Goal: Use online tool/utility: Use online tool/utility

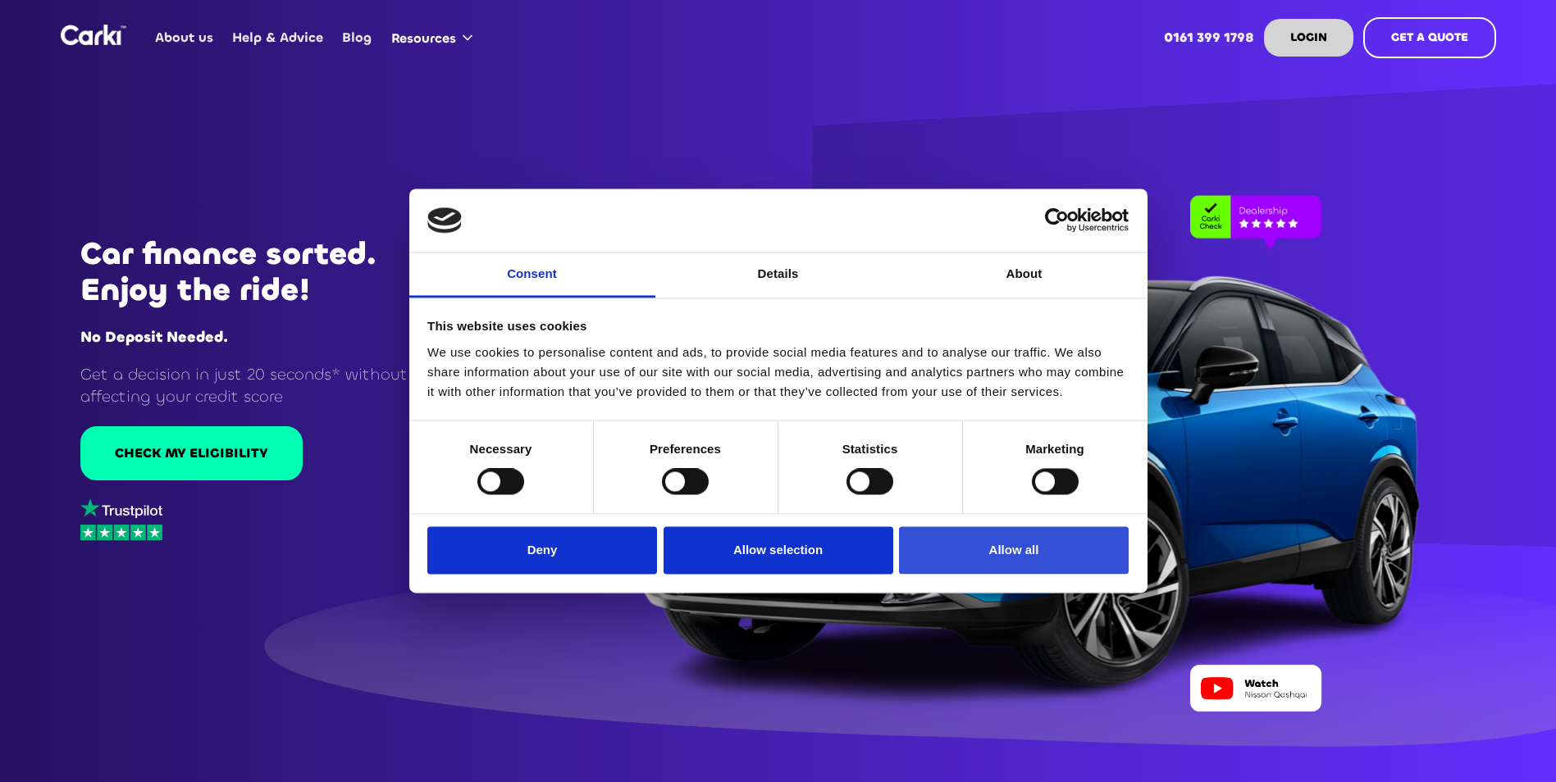
click at [1058, 550] on button "Allow all" at bounding box center [1014, 551] width 230 height 48
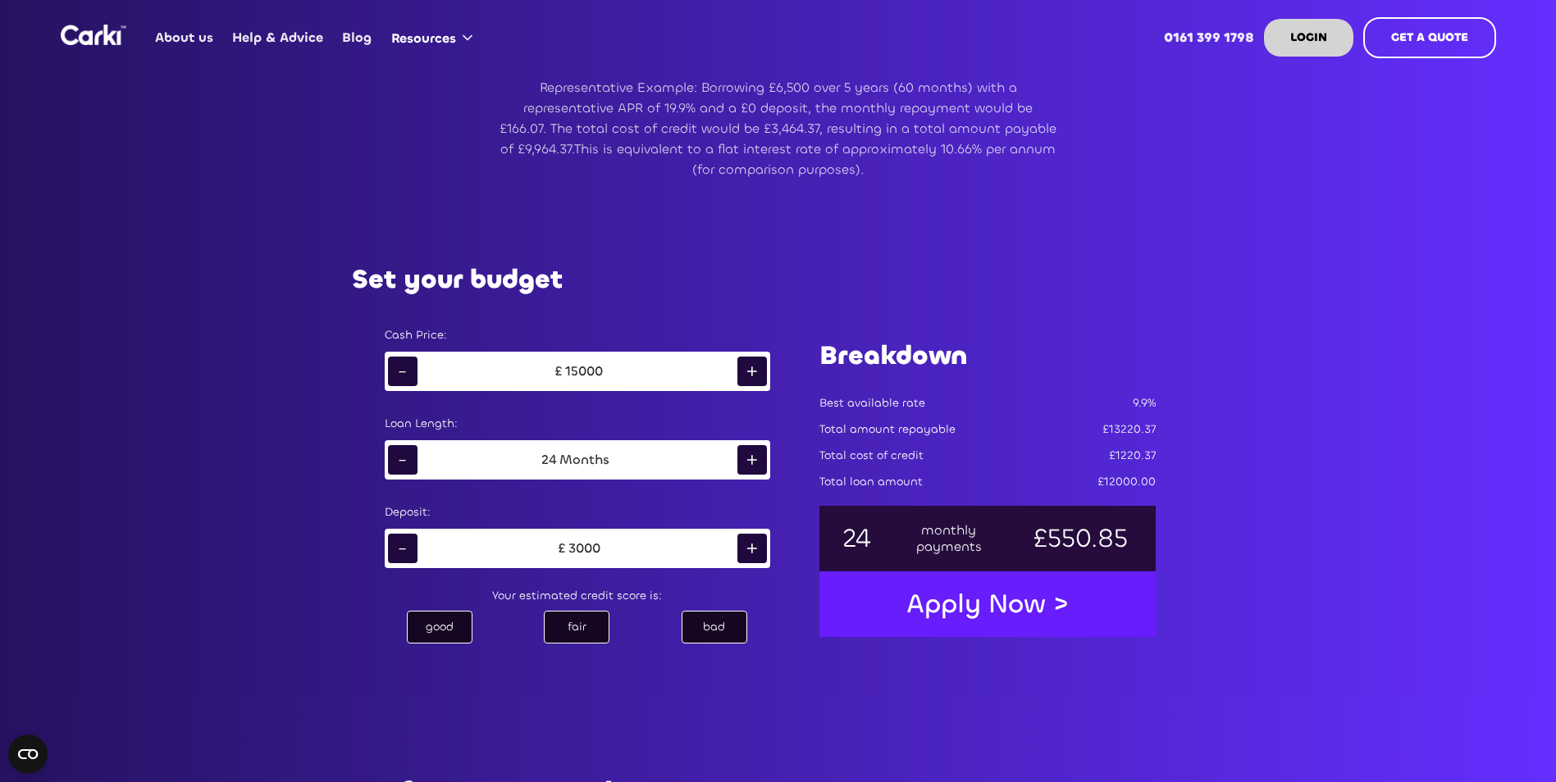
scroll to position [902, 0]
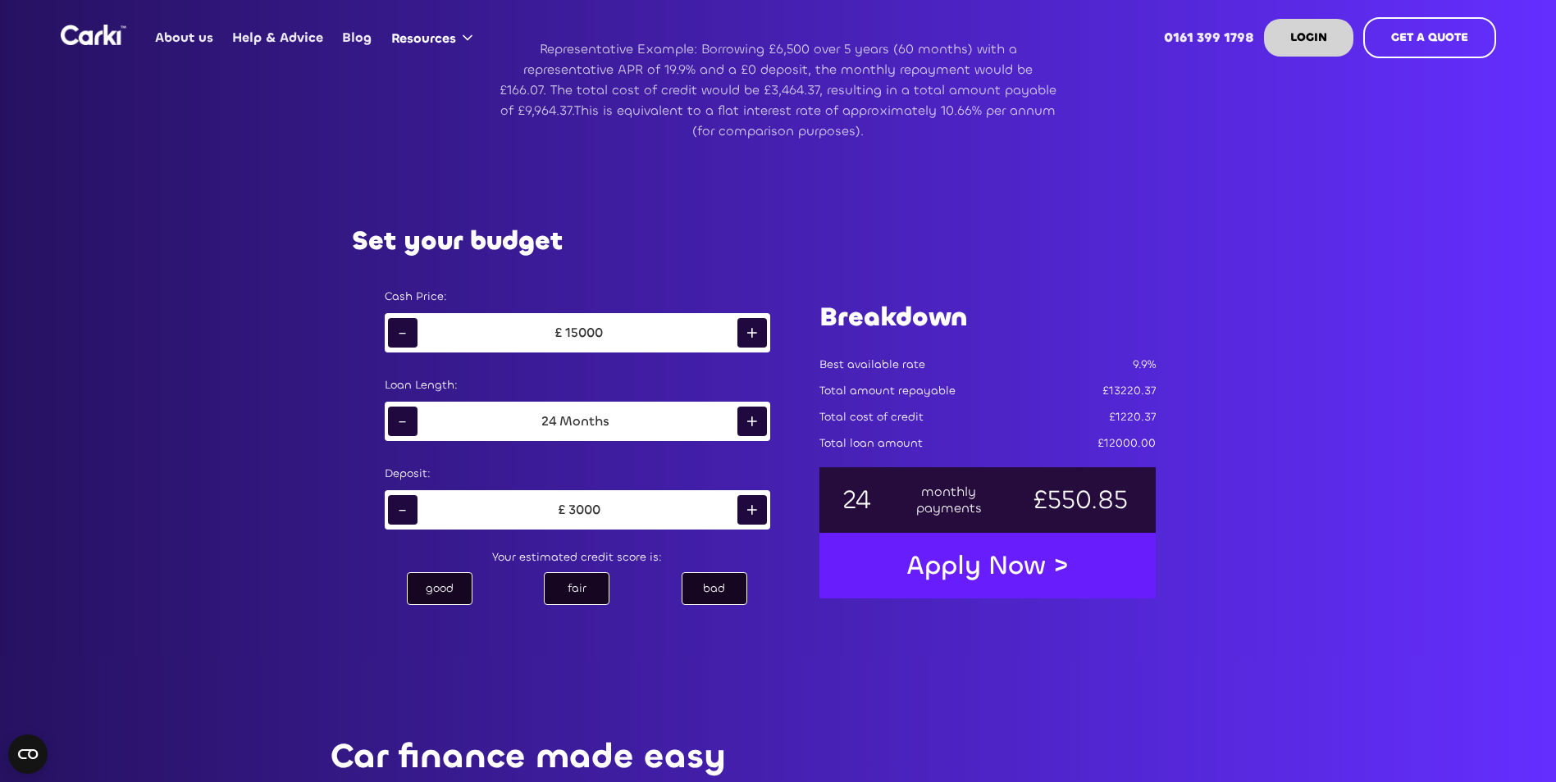
click at [571, 592] on div "fair" at bounding box center [577, 588] width 66 height 33
click at [392, 501] on div "-" at bounding box center [403, 510] width 30 height 30
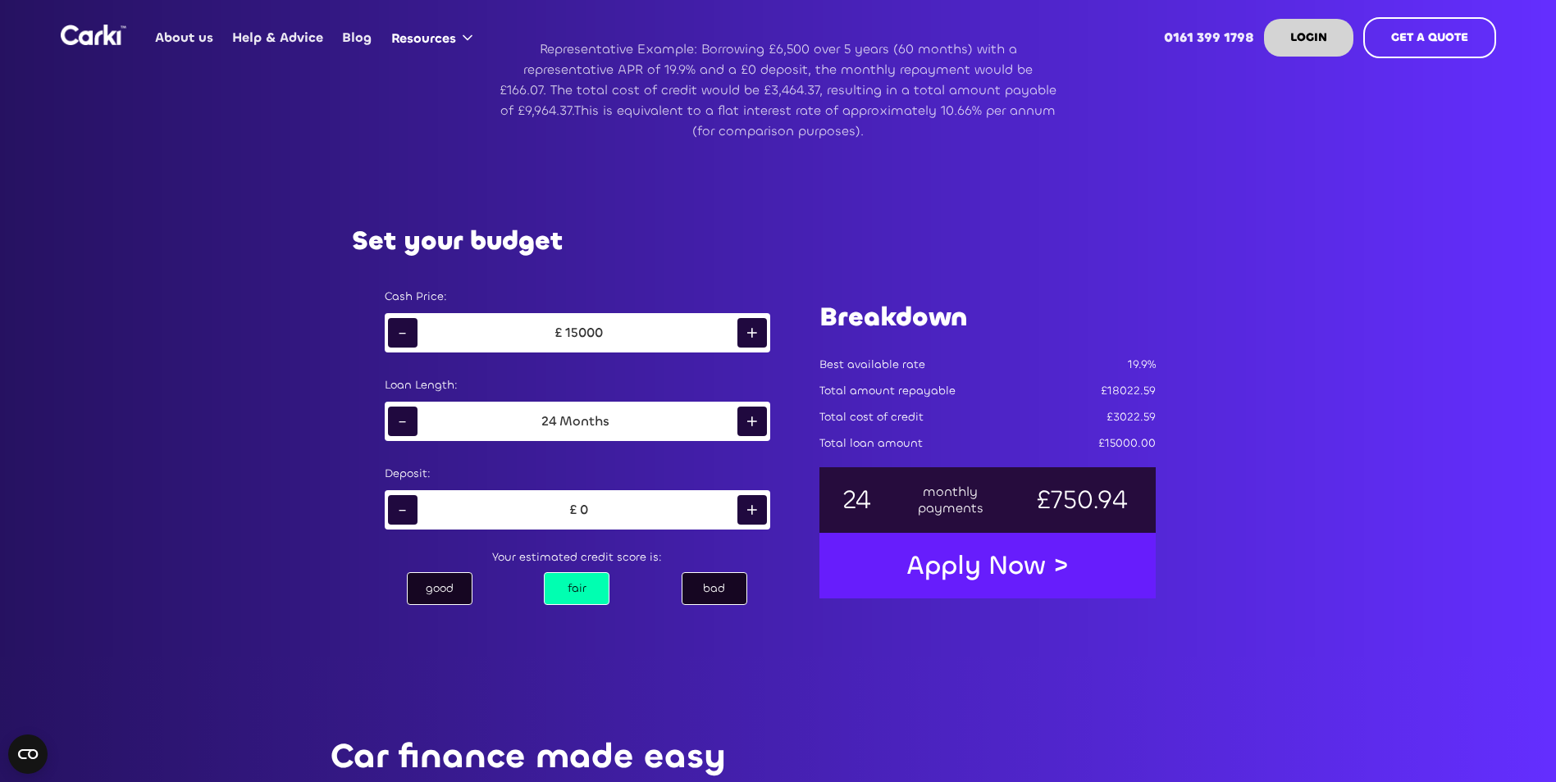
click at [744, 418] on div "+" at bounding box center [752, 422] width 30 height 30
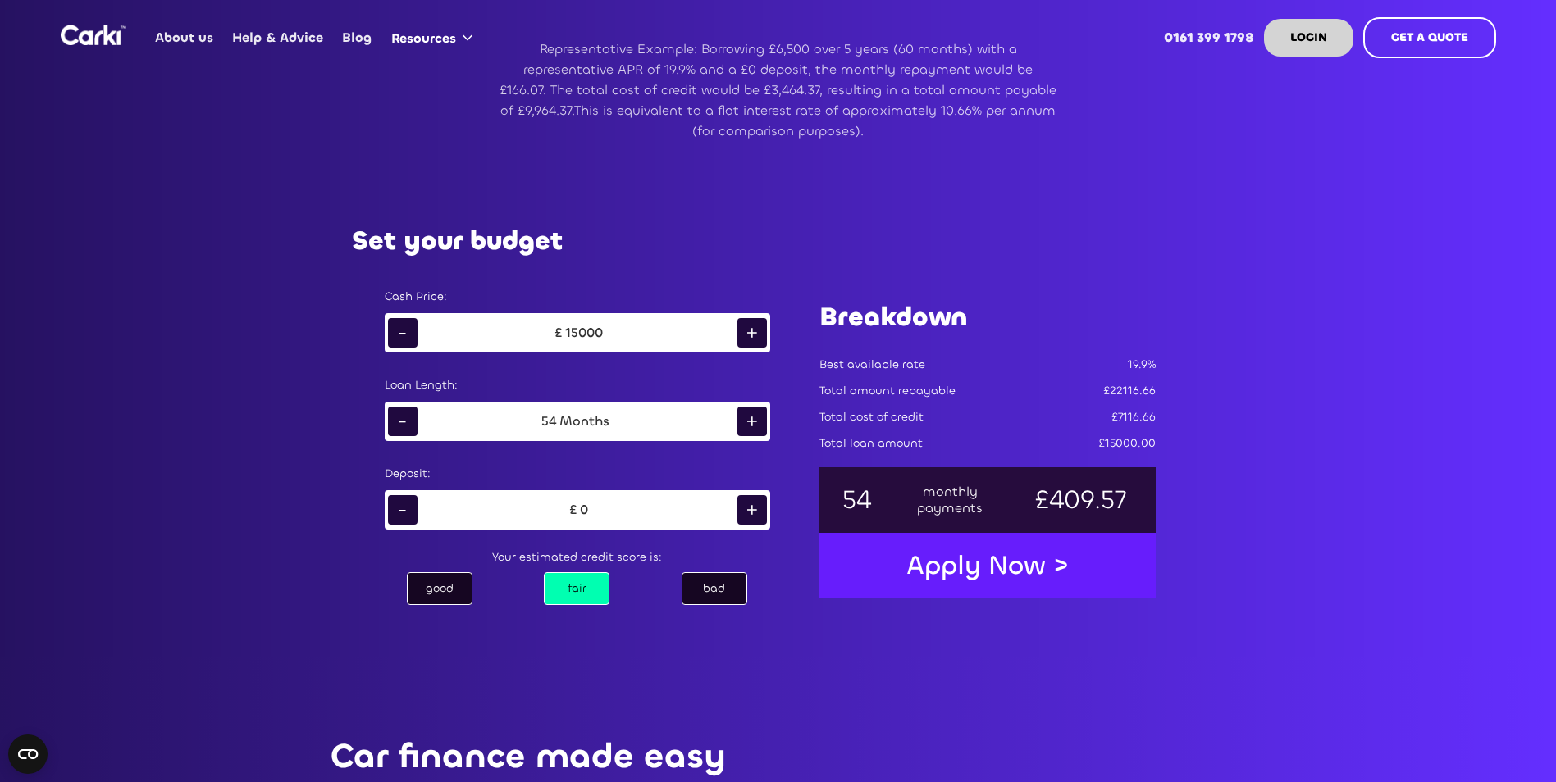
click at [744, 418] on div "+" at bounding box center [752, 422] width 30 height 30
click at [402, 417] on div "-" at bounding box center [403, 422] width 30 height 30
click at [759, 513] on div "+" at bounding box center [752, 510] width 30 height 30
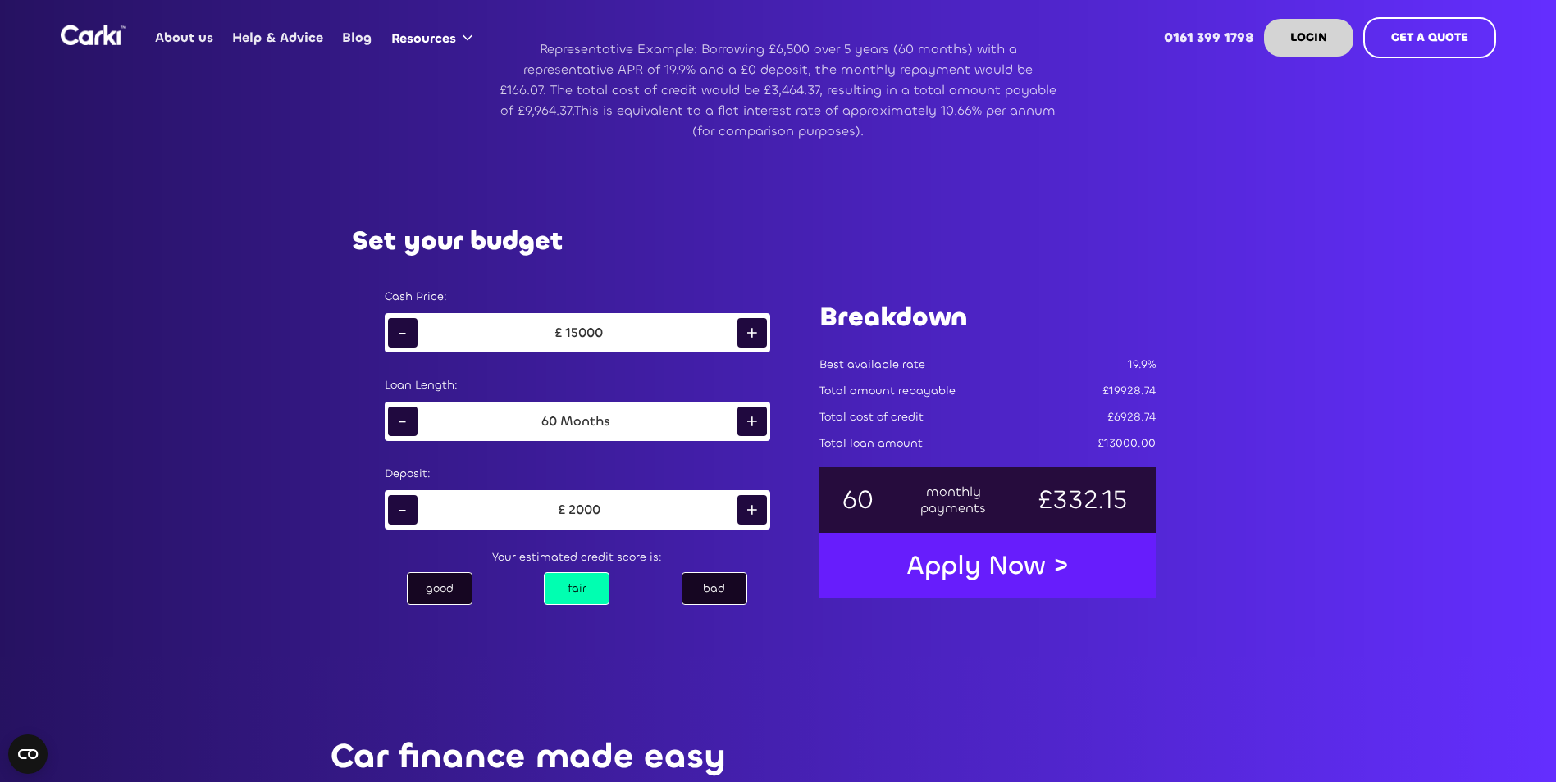
click at [759, 426] on div "+" at bounding box center [752, 422] width 30 height 30
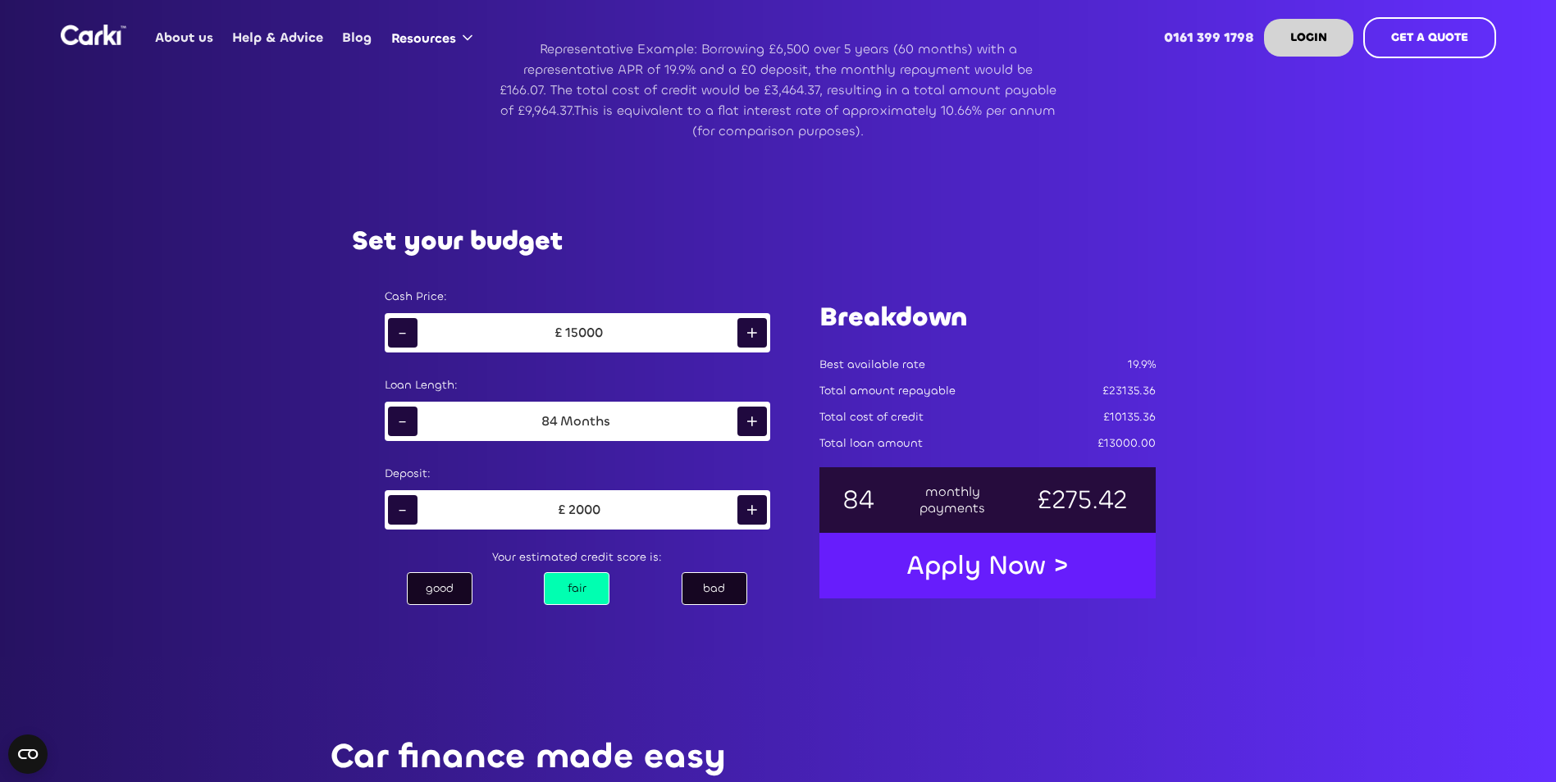
click at [759, 426] on div "+" at bounding box center [752, 422] width 30 height 30
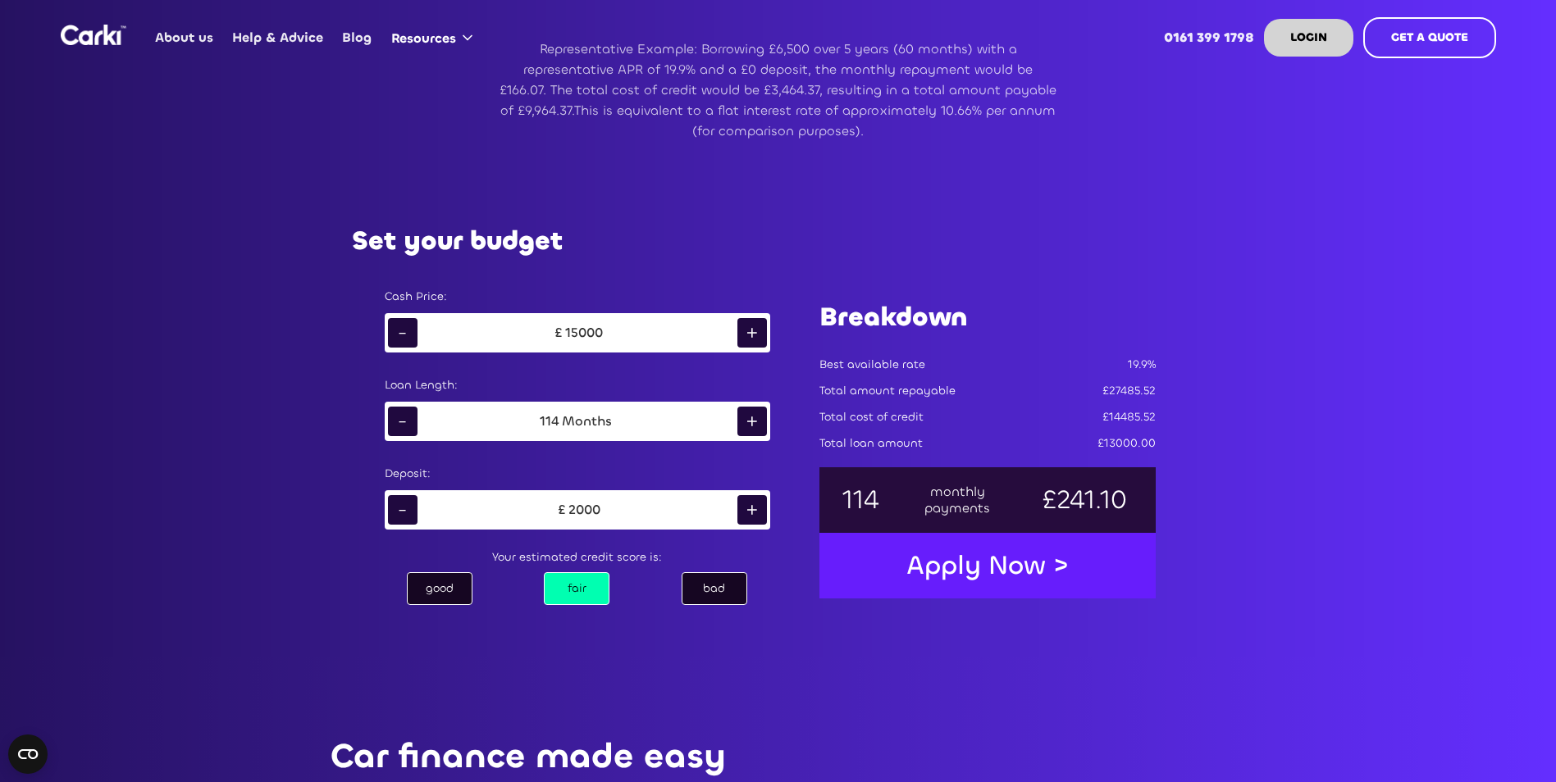
click at [759, 426] on div "+" at bounding box center [752, 422] width 30 height 30
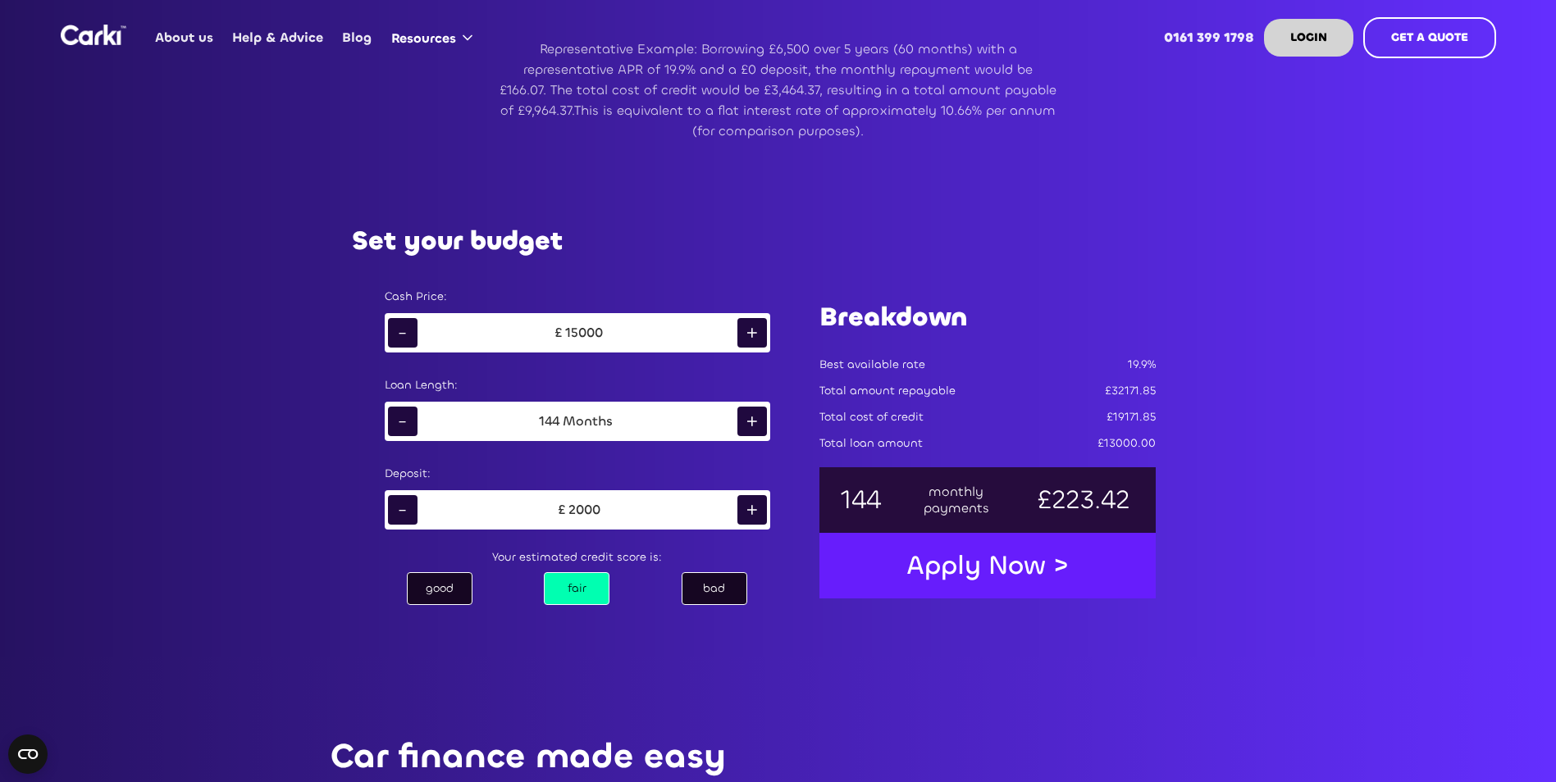
click at [759, 426] on div "+" at bounding box center [752, 422] width 30 height 30
click at [405, 419] on div "-" at bounding box center [403, 422] width 30 height 30
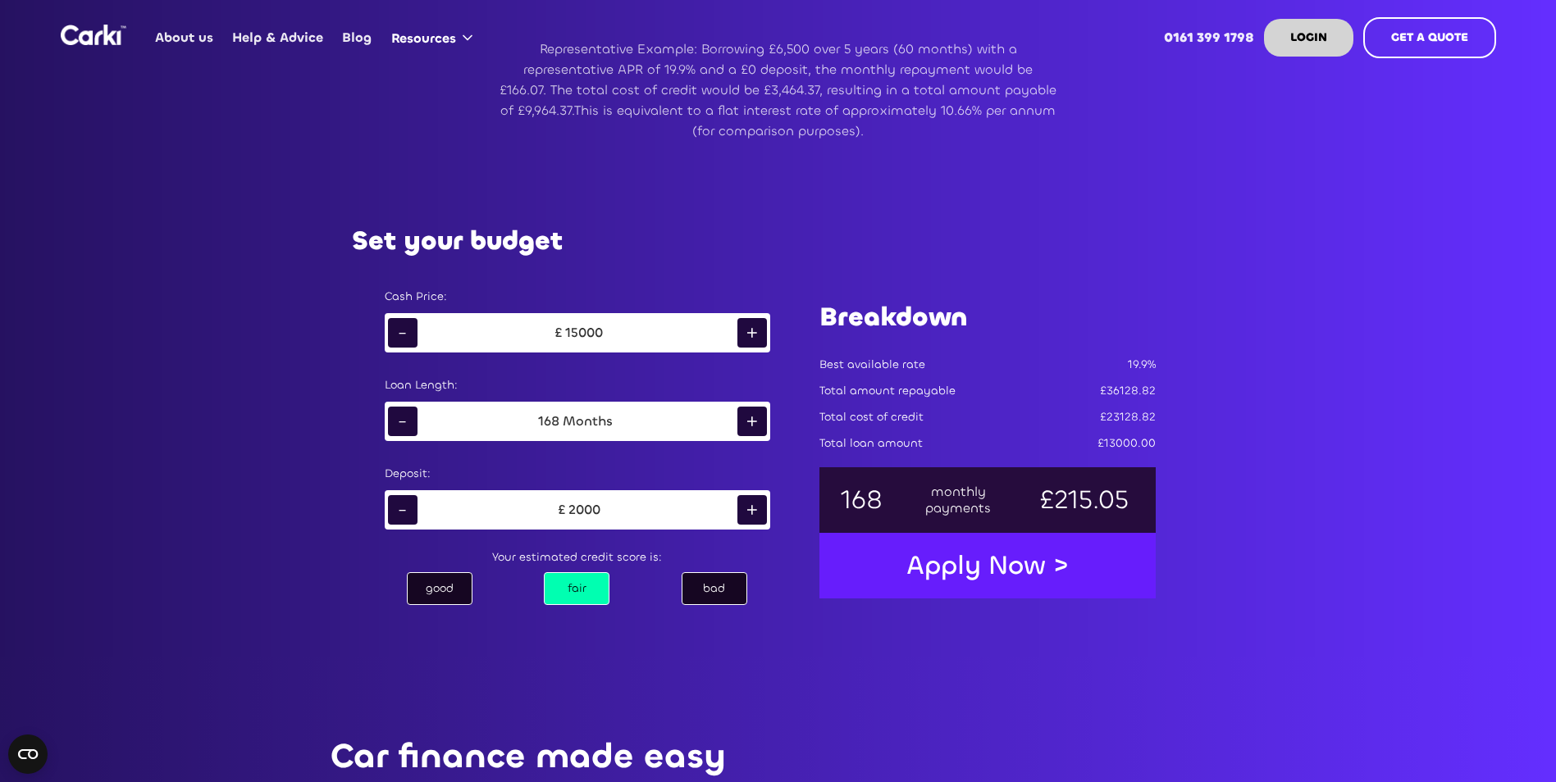
click at [405, 419] on div "-" at bounding box center [403, 422] width 30 height 30
click at [405, 421] on div "-" at bounding box center [403, 422] width 30 height 30
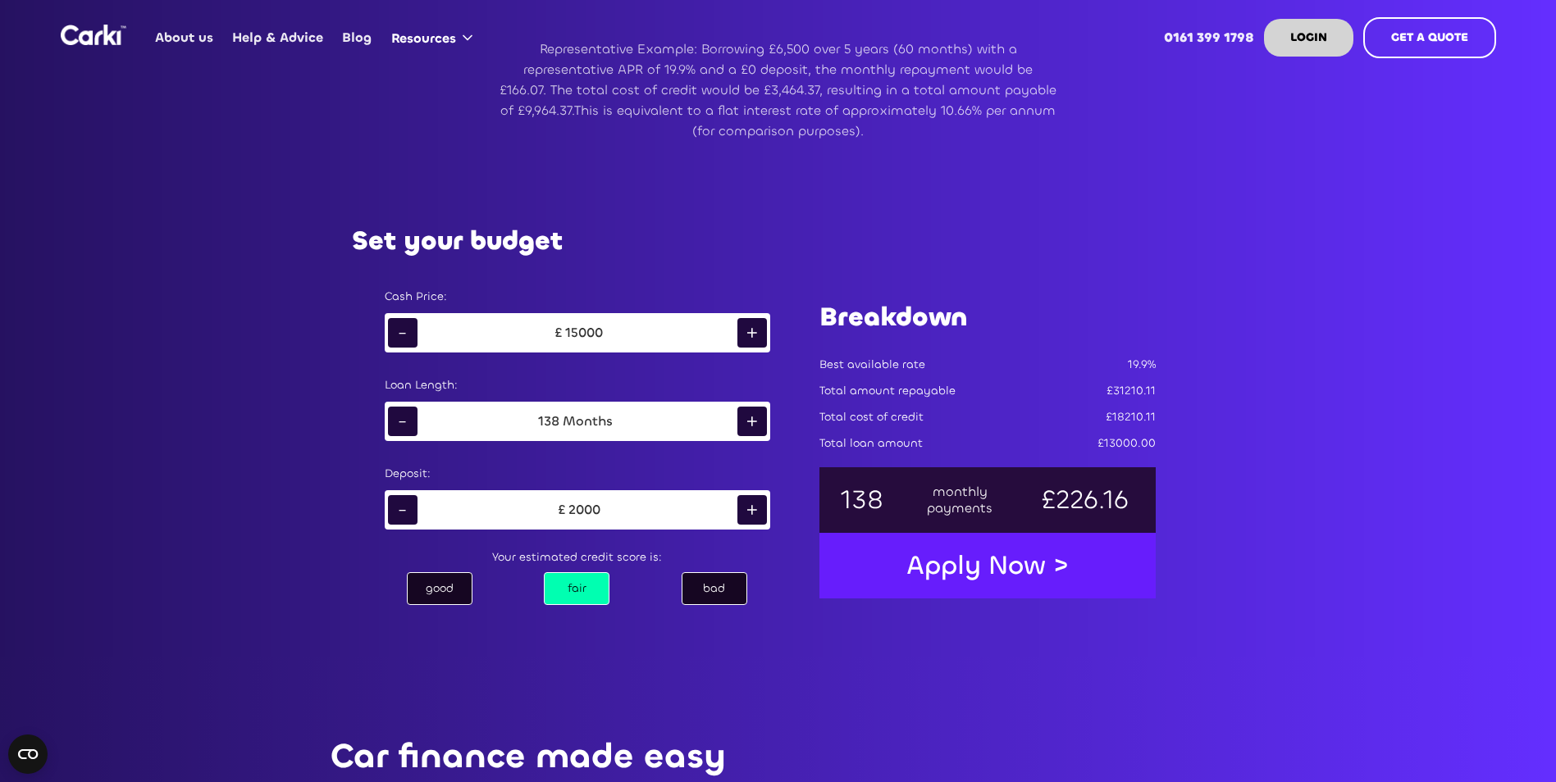
click at [405, 421] on div "-" at bounding box center [403, 422] width 30 height 30
click at [405, 420] on div "-" at bounding box center [403, 422] width 30 height 30
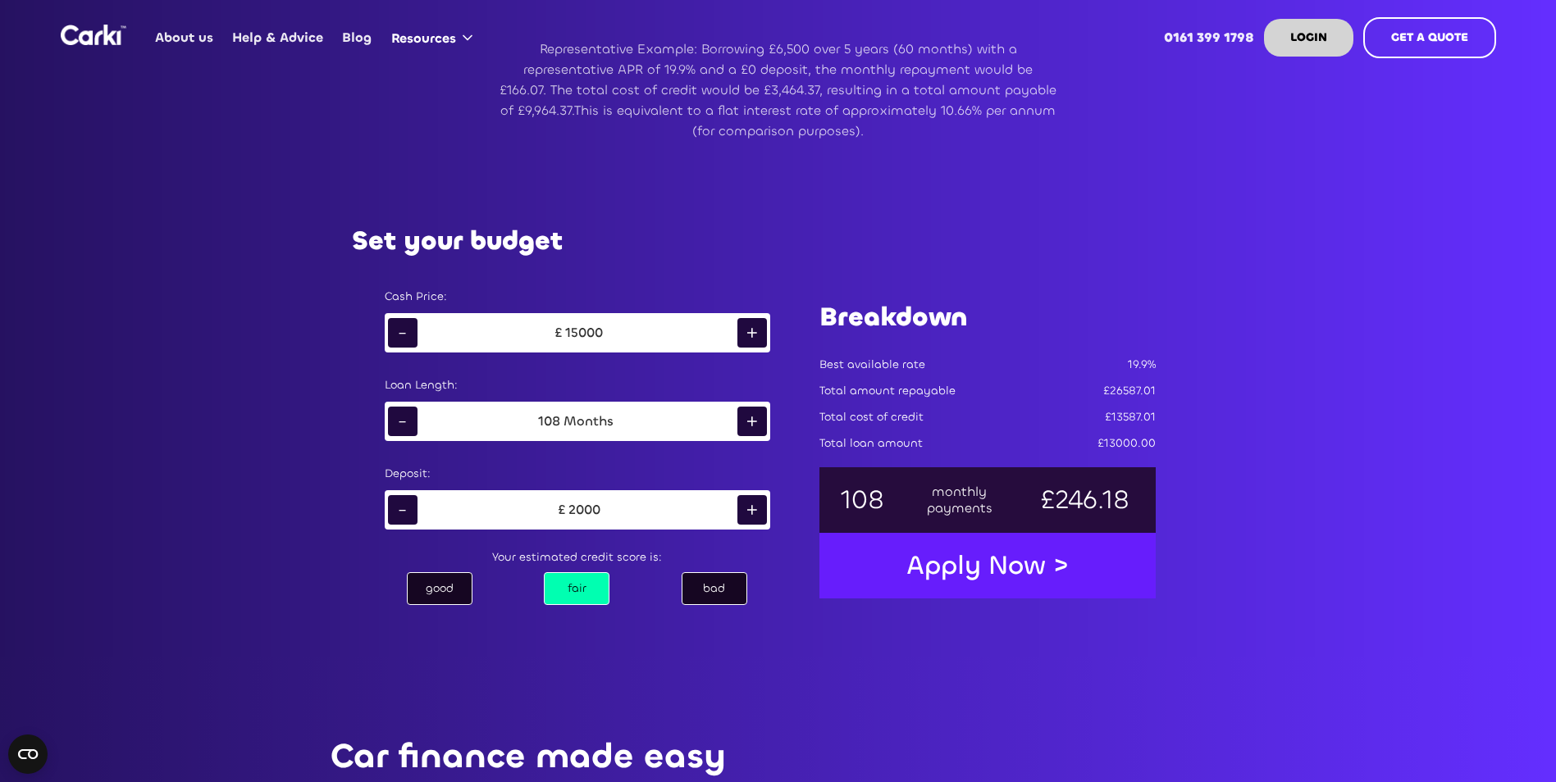
click at [405, 420] on div "-" at bounding box center [403, 422] width 30 height 30
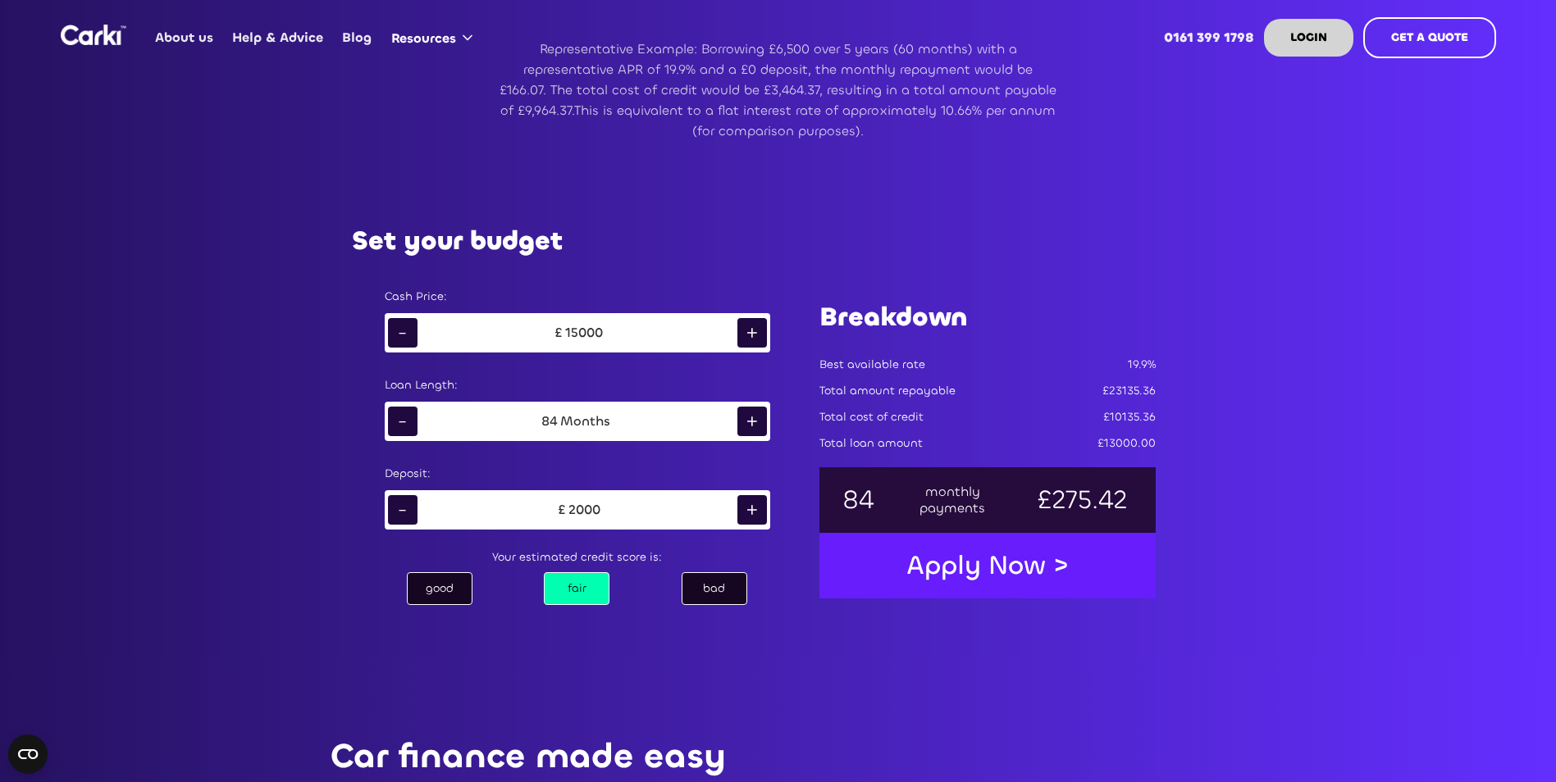
click at [405, 420] on div "-" at bounding box center [403, 422] width 30 height 30
click at [405, 419] on div "-" at bounding box center [403, 422] width 30 height 30
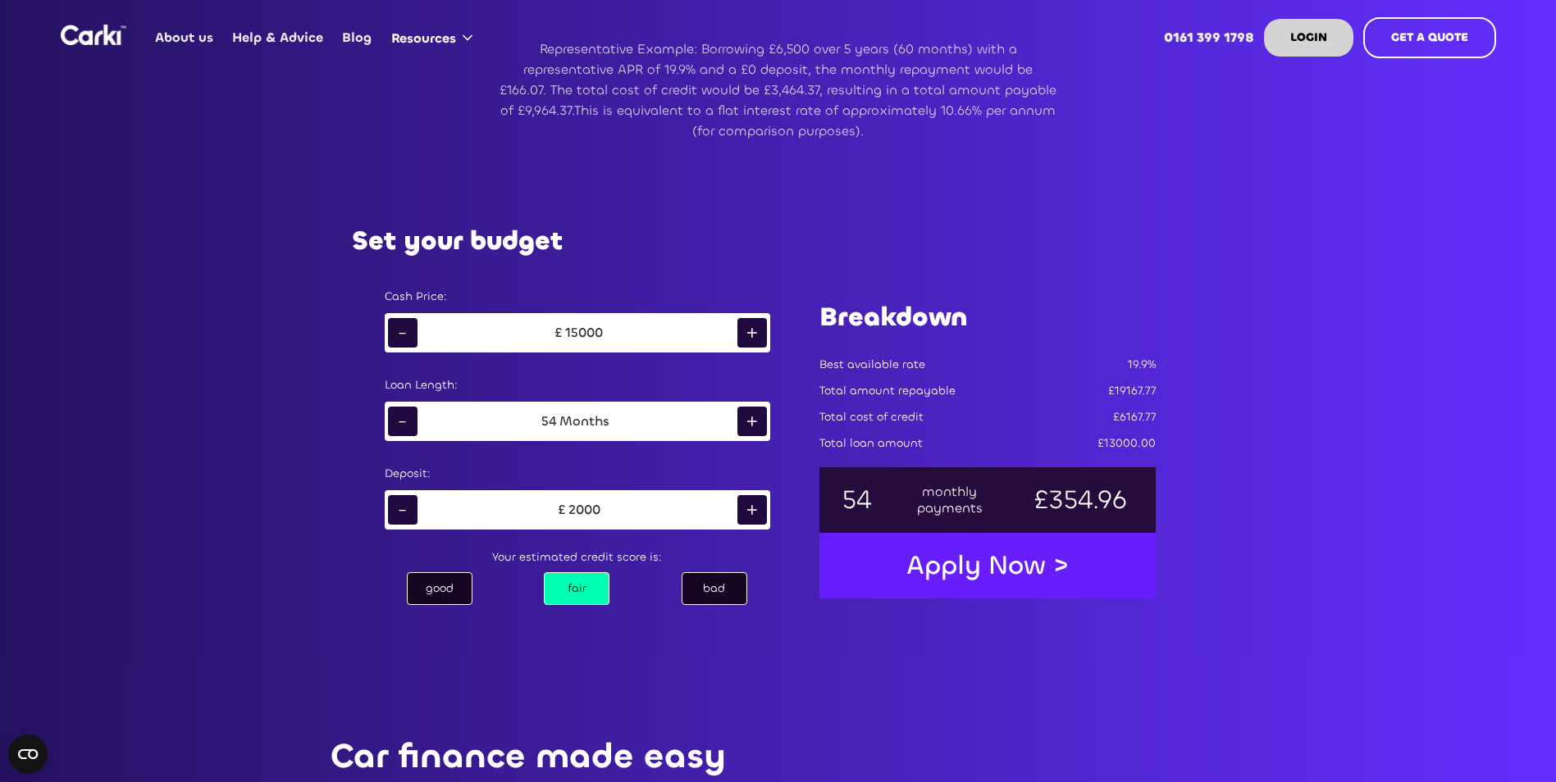
click at [405, 419] on div "-" at bounding box center [403, 422] width 30 height 30
click at [404, 413] on div "-" at bounding box center [403, 422] width 30 height 30
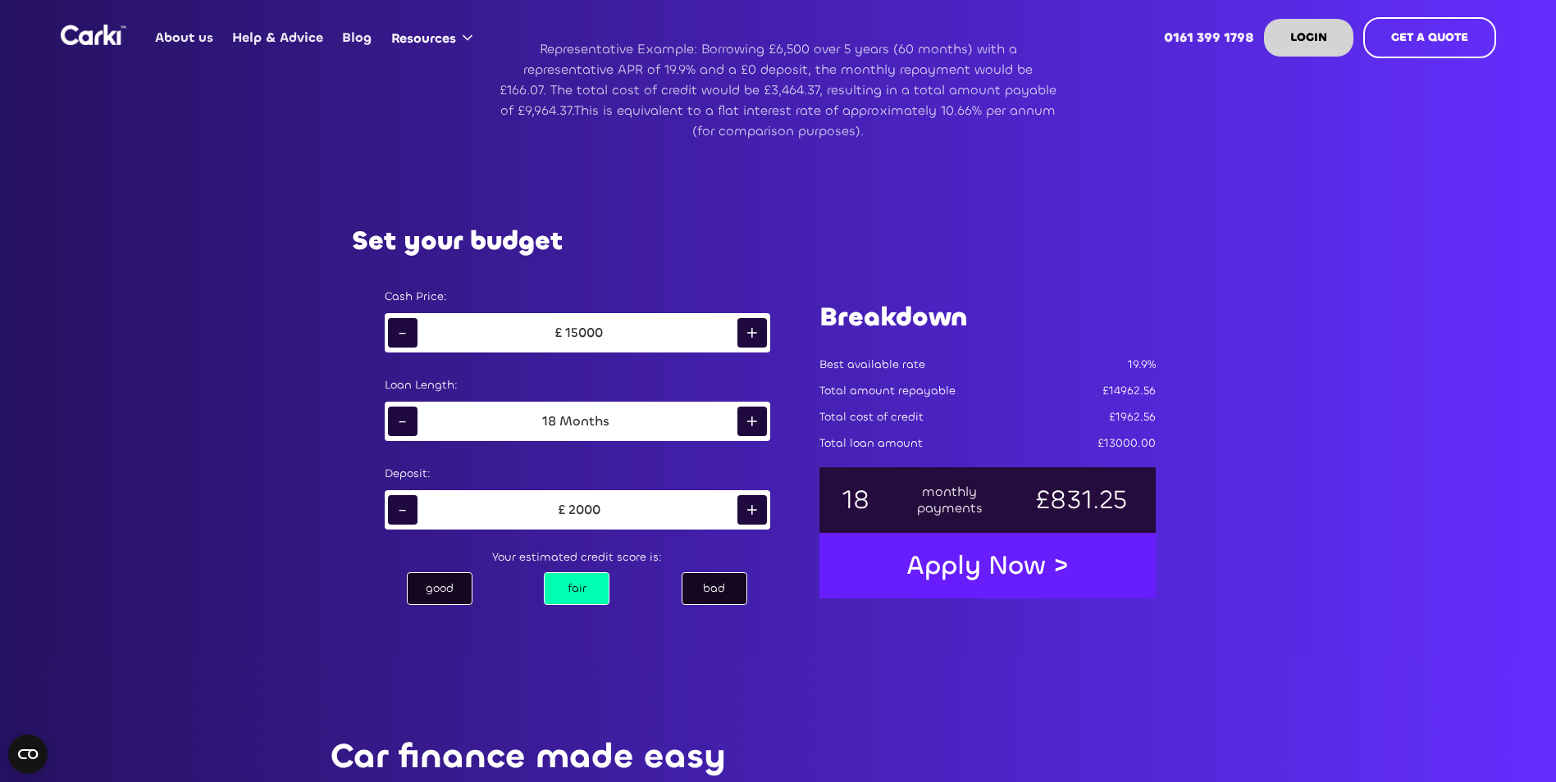
click at [750, 412] on div "+" at bounding box center [752, 422] width 30 height 30
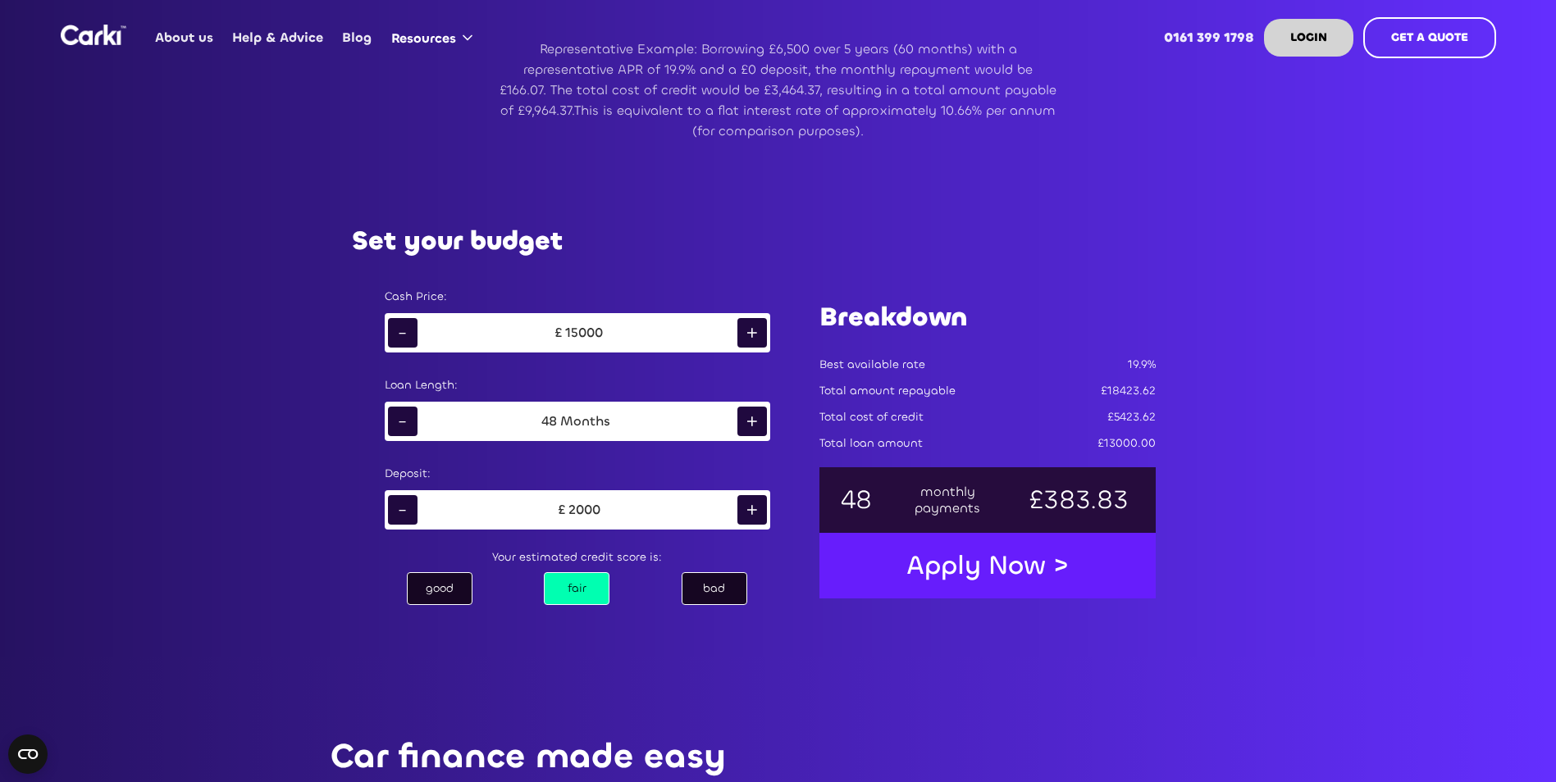
click at [750, 412] on div "+" at bounding box center [752, 422] width 30 height 30
click at [464, 579] on div "good" at bounding box center [440, 588] width 66 height 33
click at [706, 586] on div "bad" at bounding box center [715, 588] width 66 height 33
click at [581, 595] on div "fair" at bounding box center [577, 588] width 66 height 33
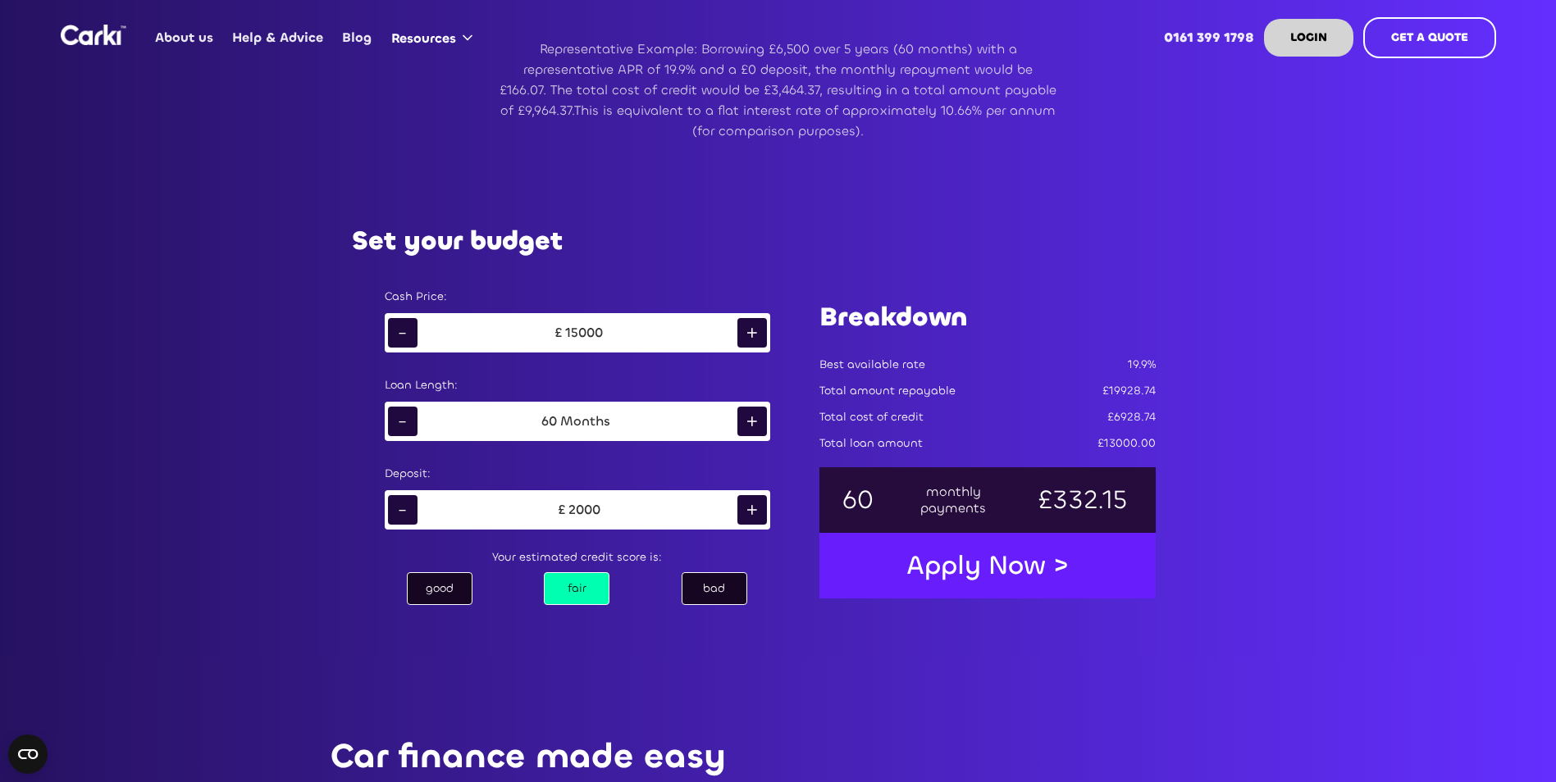
click at [457, 580] on div "good" at bounding box center [440, 588] width 66 height 33
click at [737, 331] on div "+" at bounding box center [752, 333] width 30 height 30
click at [413, 323] on div "-" at bounding box center [403, 333] width 30 height 30
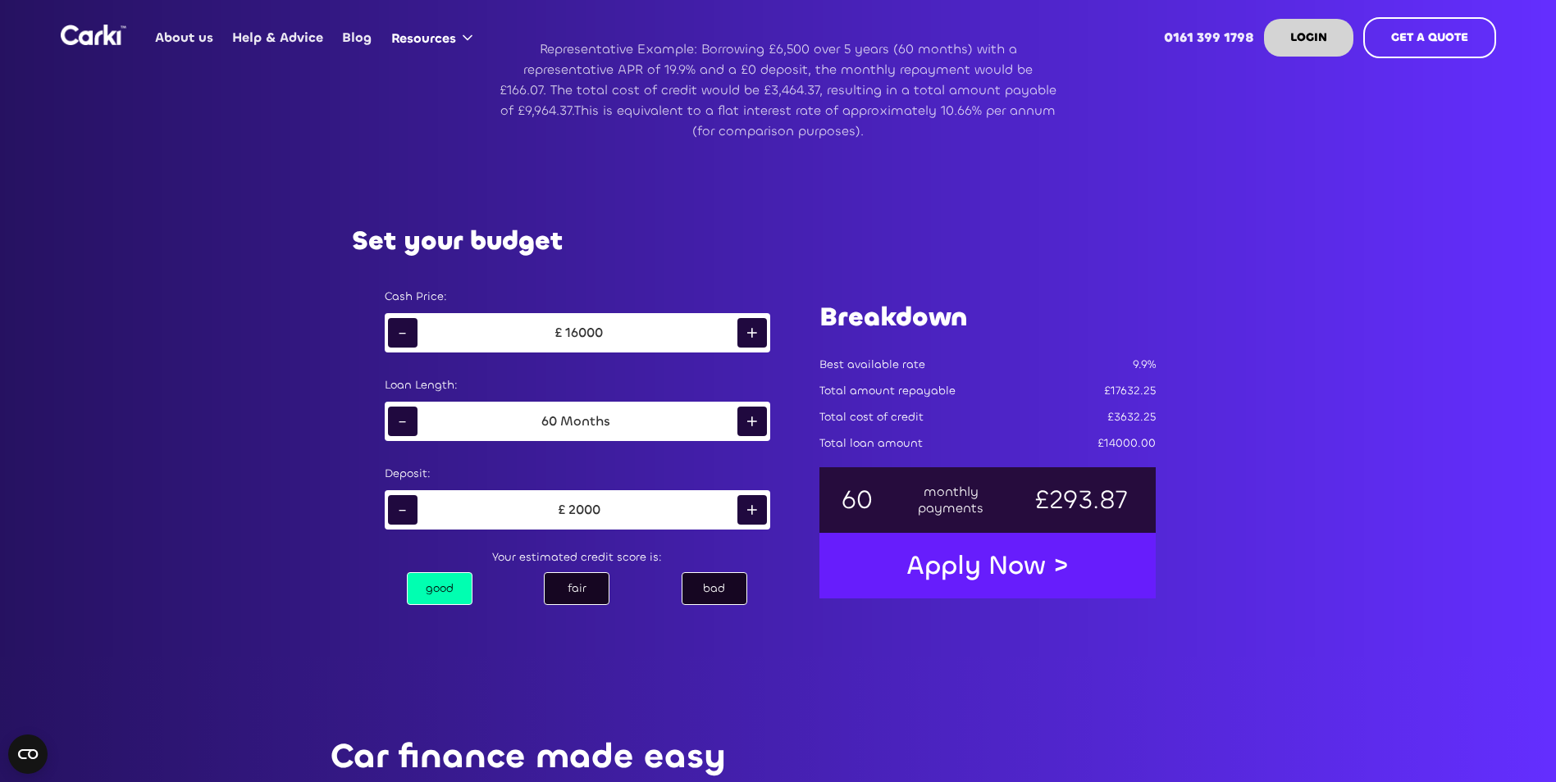
click at [413, 323] on div "-" at bounding box center [403, 333] width 30 height 30
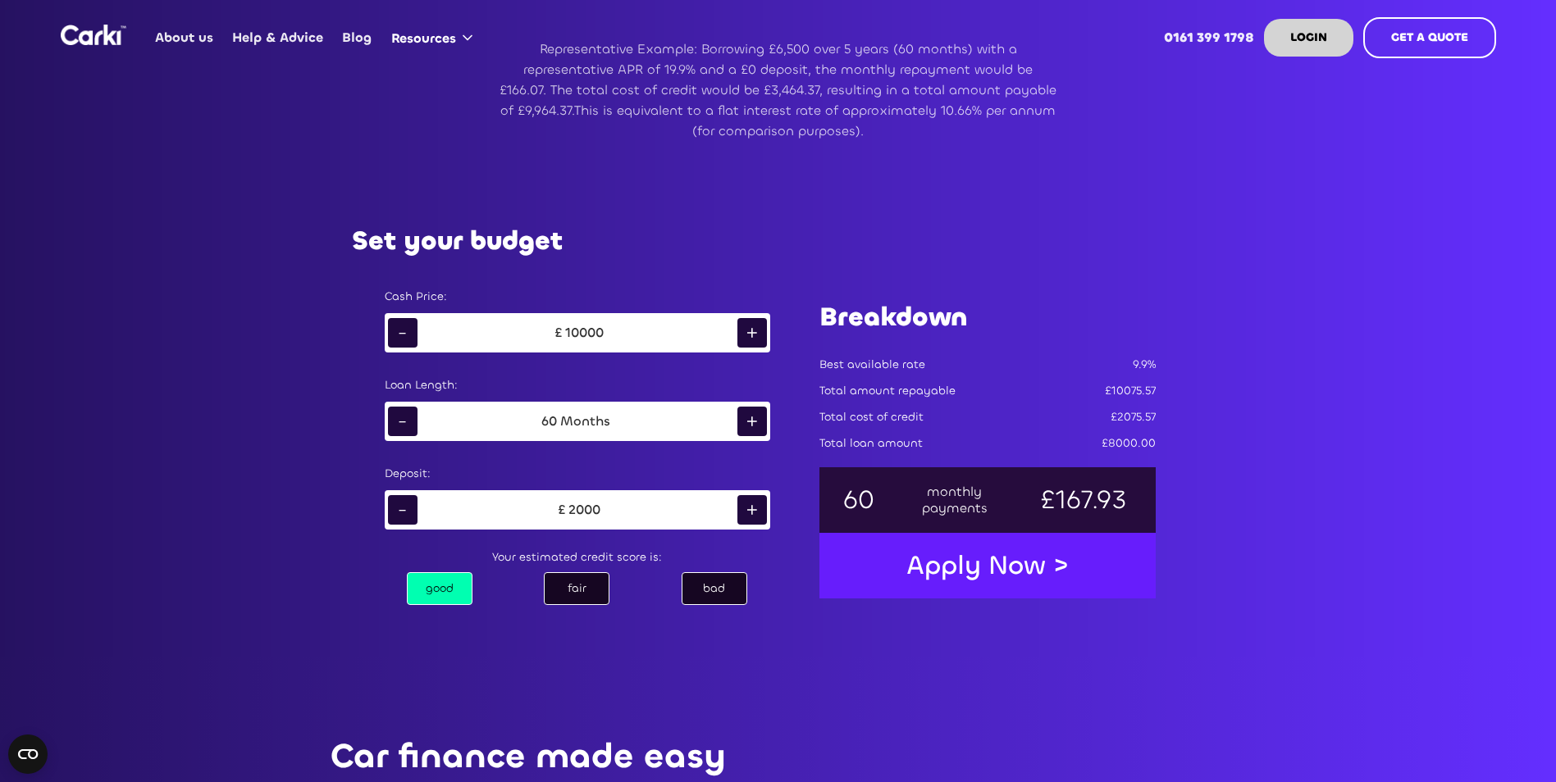
click at [753, 328] on div "+" at bounding box center [752, 333] width 30 height 30
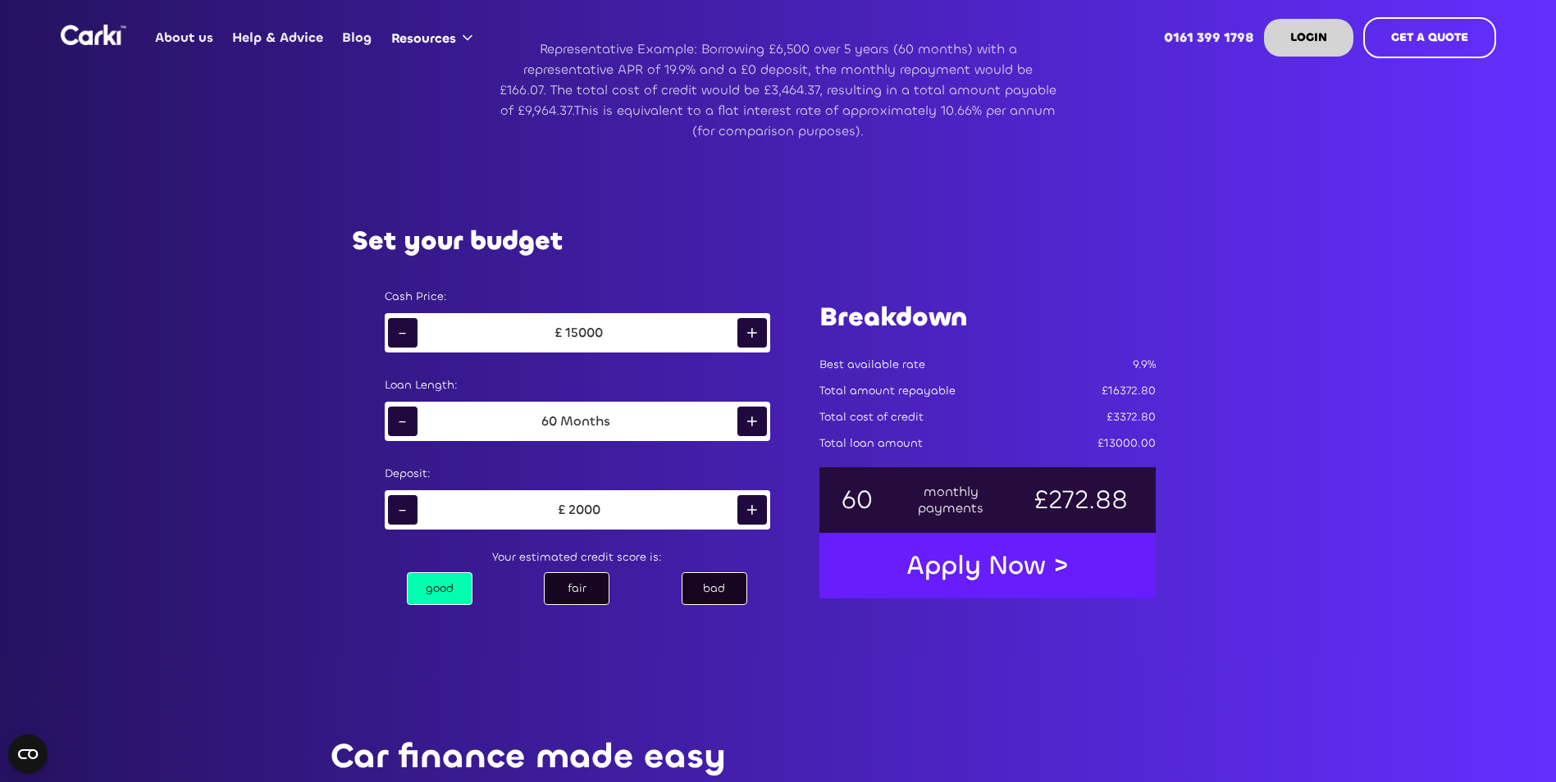
click at [406, 507] on div "-" at bounding box center [403, 510] width 30 height 30
click at [747, 506] on div "+" at bounding box center [752, 510] width 30 height 30
click at [746, 424] on div "+" at bounding box center [752, 422] width 30 height 30
click at [1343, 502] on div "Set your budget Cash Price: - £ 15000 + Loan Length: - 72 Months + Deposit: - £…" at bounding box center [778, 417] width 1148 height 481
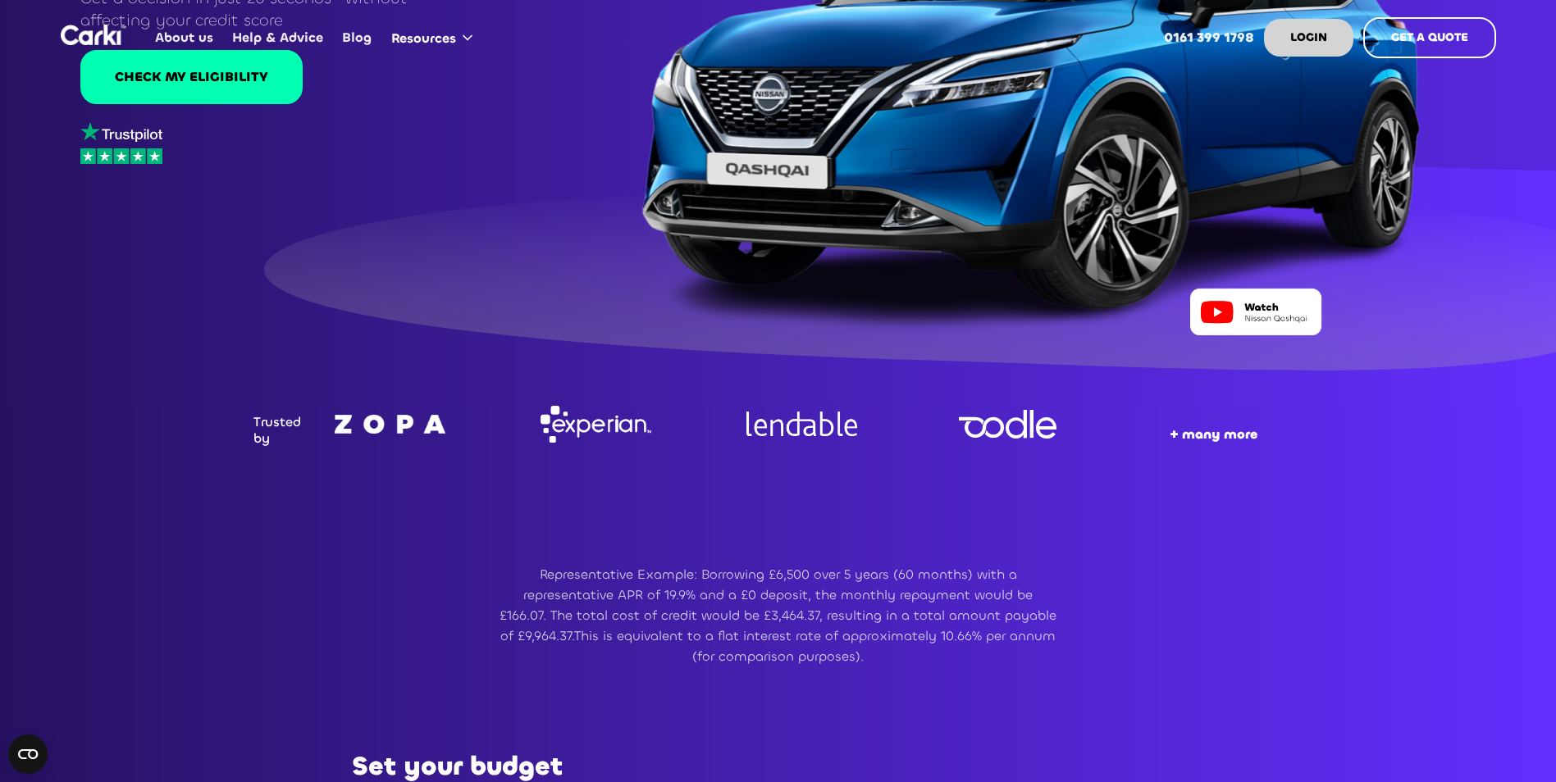
scroll to position [0, 0]
